Goal: Information Seeking & Learning: Learn about a topic

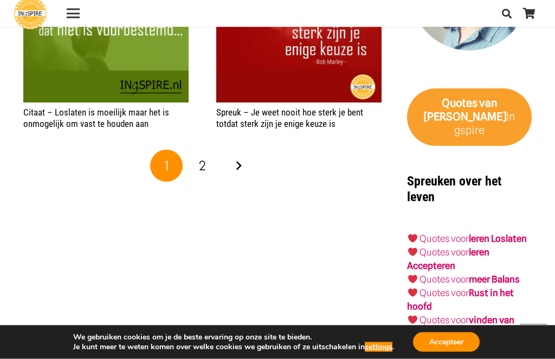
scroll to position [1687, 0]
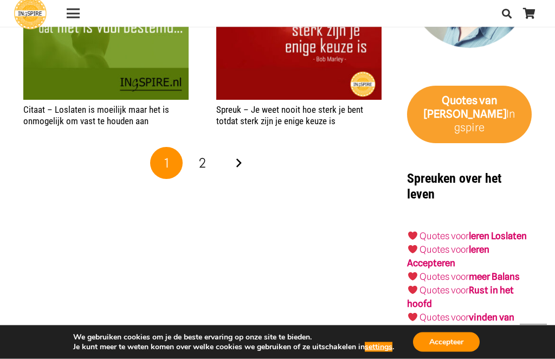
click at [462, 244] on link "Quotes voor" at bounding box center [443, 249] width 49 height 11
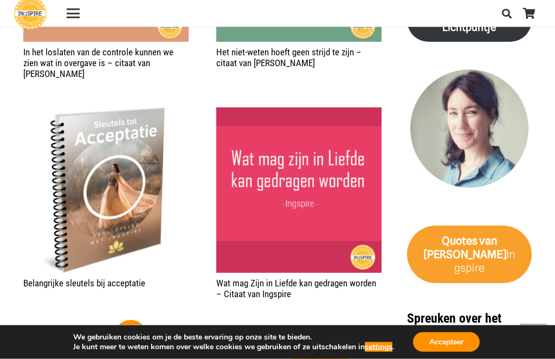
scroll to position [1757, 0]
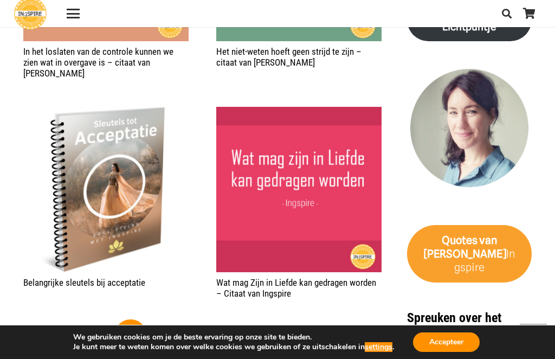
click at [313, 318] on div "1 2 3 4 Volgende" at bounding box center [202, 336] width 363 height 36
click at [270, 325] on link "Volgende" at bounding box center [274, 335] width 33 height 33
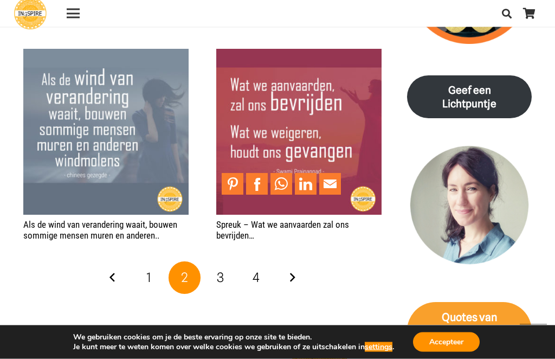
scroll to position [1680, 0]
click at [223, 269] on span "3" at bounding box center [220, 277] width 7 height 16
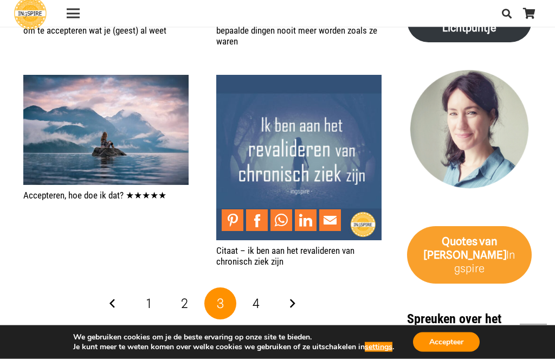
scroll to position [1756, 0]
click at [263, 306] on link "4" at bounding box center [256, 303] width 33 height 33
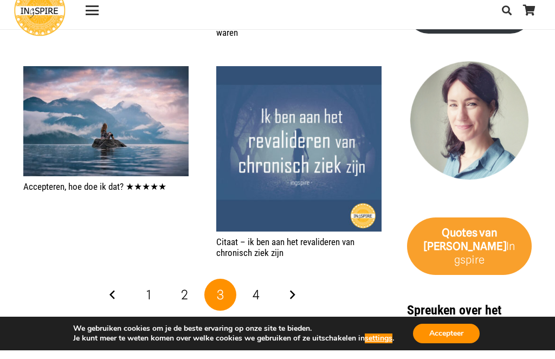
scroll to position [0, 0]
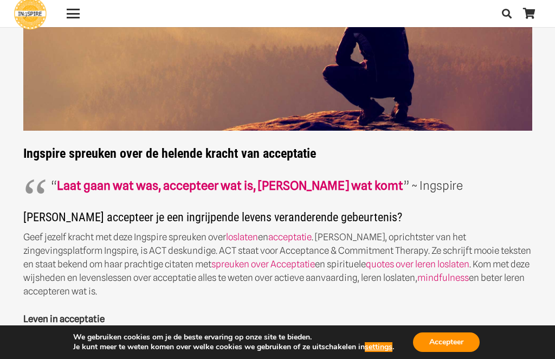
scroll to position [137, 0]
